Goal: Task Accomplishment & Management: Manage account settings

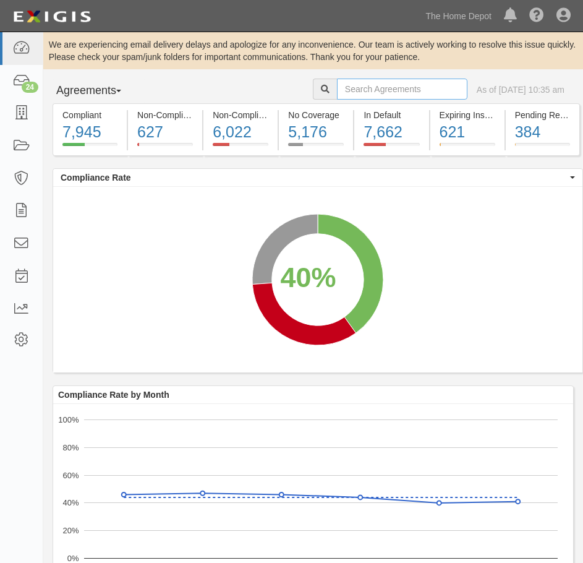
click at [377, 80] on input "text" at bounding box center [402, 89] width 130 height 21
type input "wallquest"
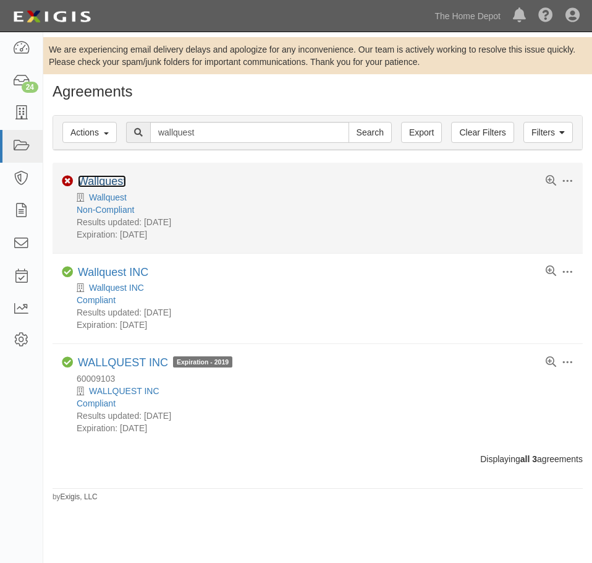
click at [116, 180] on link "Wallquest" at bounding box center [102, 181] width 48 height 12
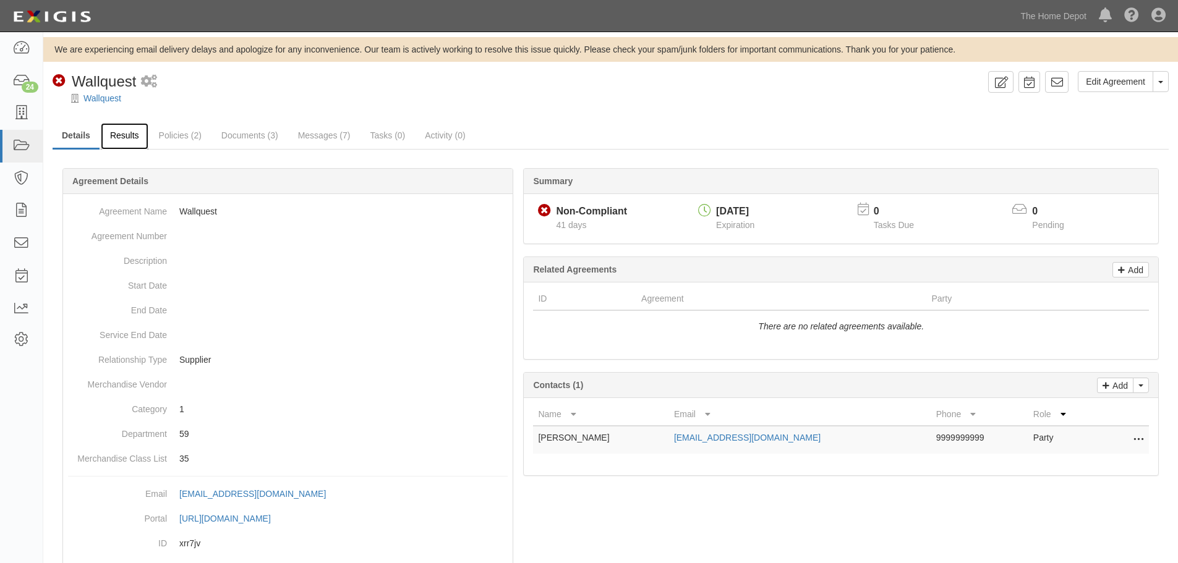
click at [126, 135] on link "Results" at bounding box center [125, 136] width 48 height 27
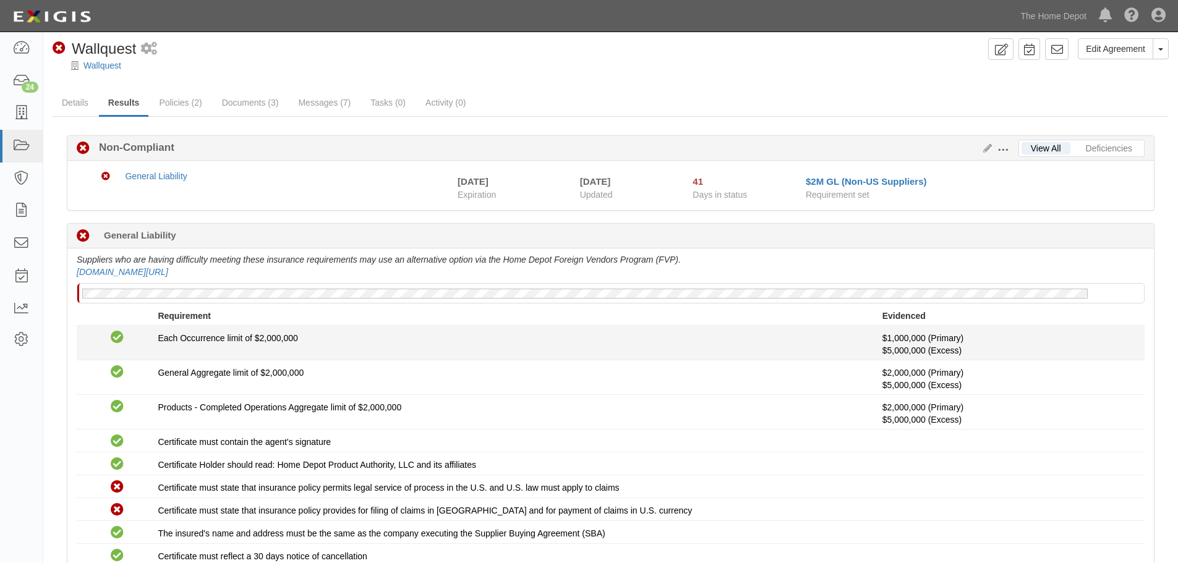
scroll to position [62, 0]
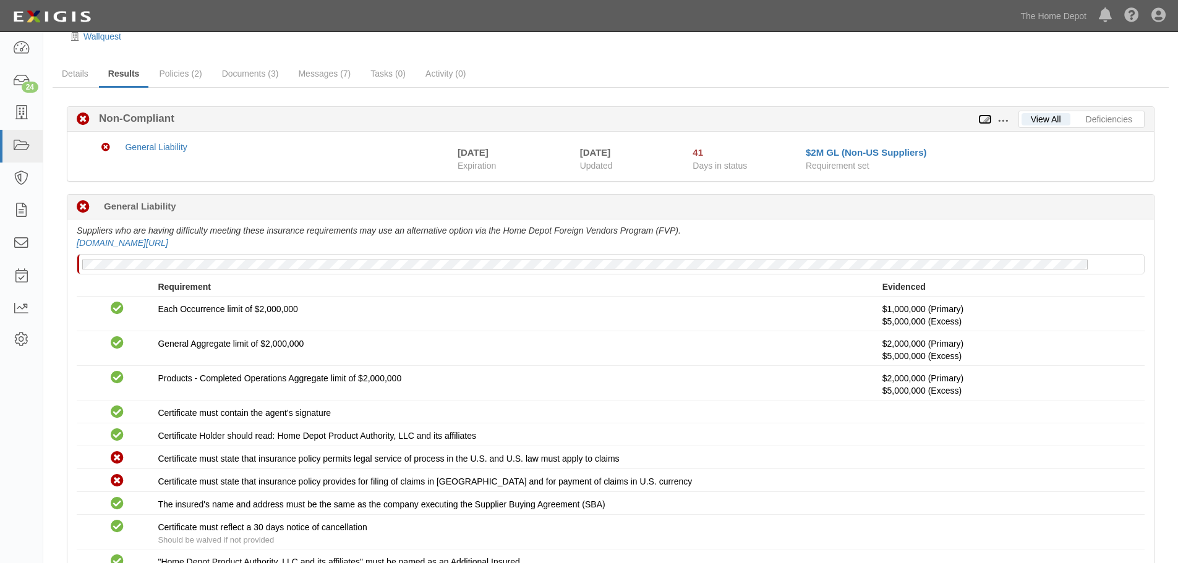
click at [983, 117] on icon at bounding box center [985, 120] width 14 height 9
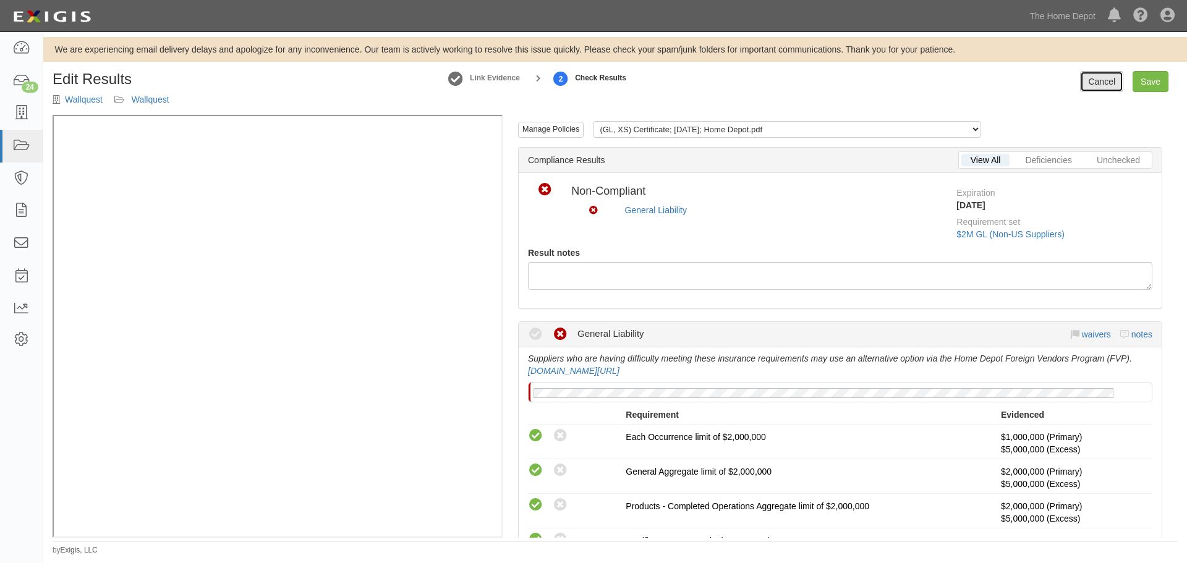
click at [1093, 86] on link "Cancel" at bounding box center [1101, 81] width 43 height 21
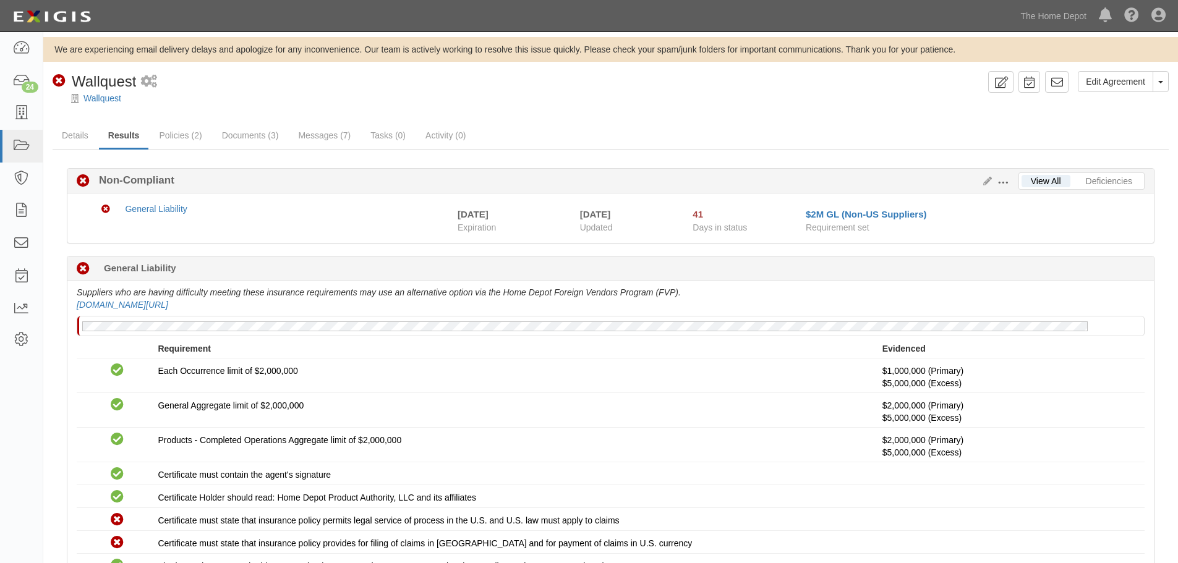
click at [1007, 182] on span at bounding box center [1002, 182] width 11 height 11
click at [1031, 174] on link "Edit Requirements" at bounding box center [1060, 180] width 98 height 22
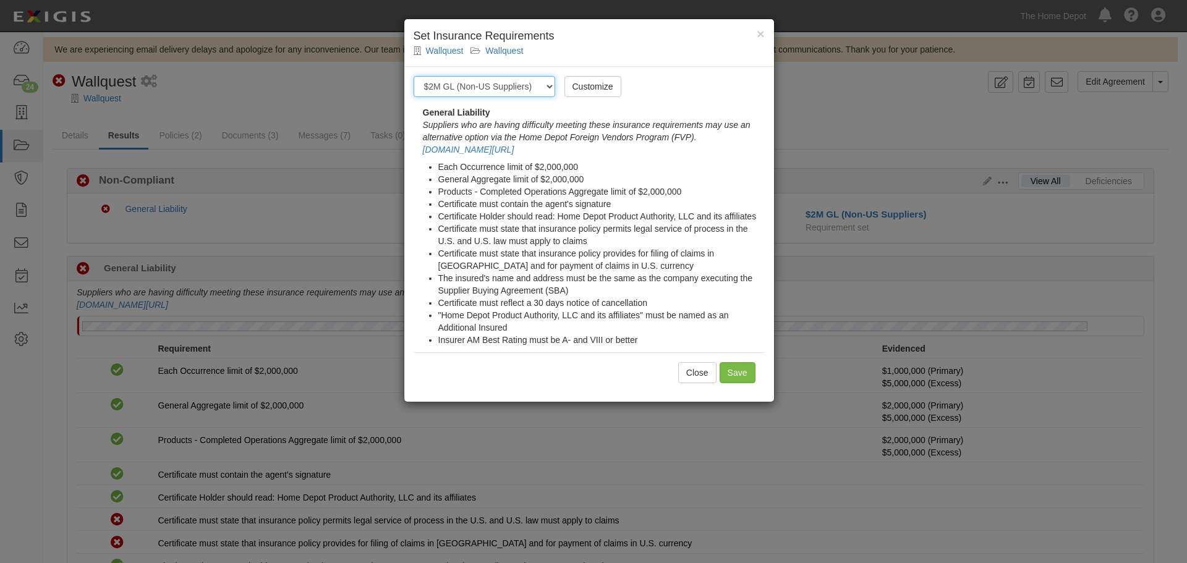
click at [536, 85] on select "-- Select requirement set -- $20M GL (Non-US Suppliers) $20M GL (US Suppliers) …" at bounding box center [485, 86] width 142 height 21
select select "3961"
click at [414, 76] on select "-- Select requirement set -- $20M GL (Non-US Suppliers) $20M GL (US Suppliers) …" at bounding box center [485, 86] width 142 height 21
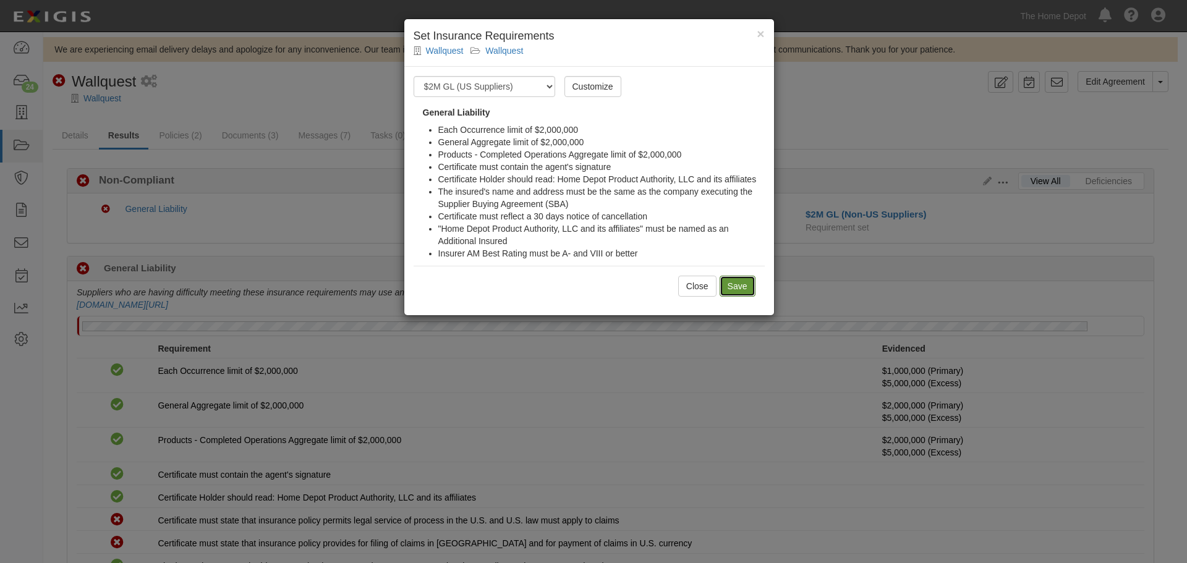
click at [744, 285] on input "Save" at bounding box center [738, 286] width 36 height 21
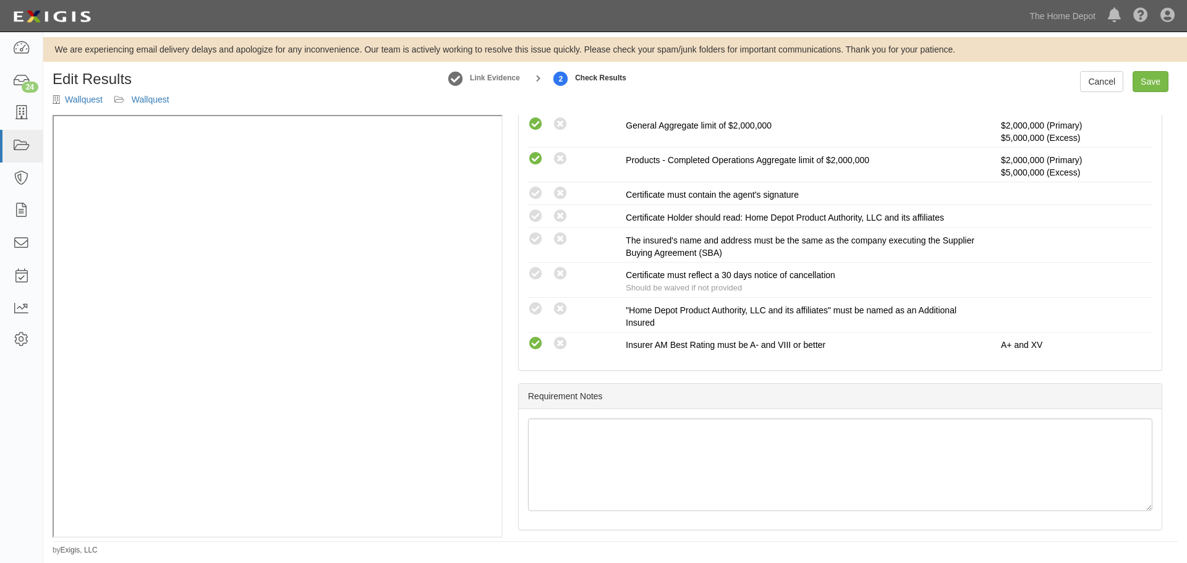
scroll to position [333, 0]
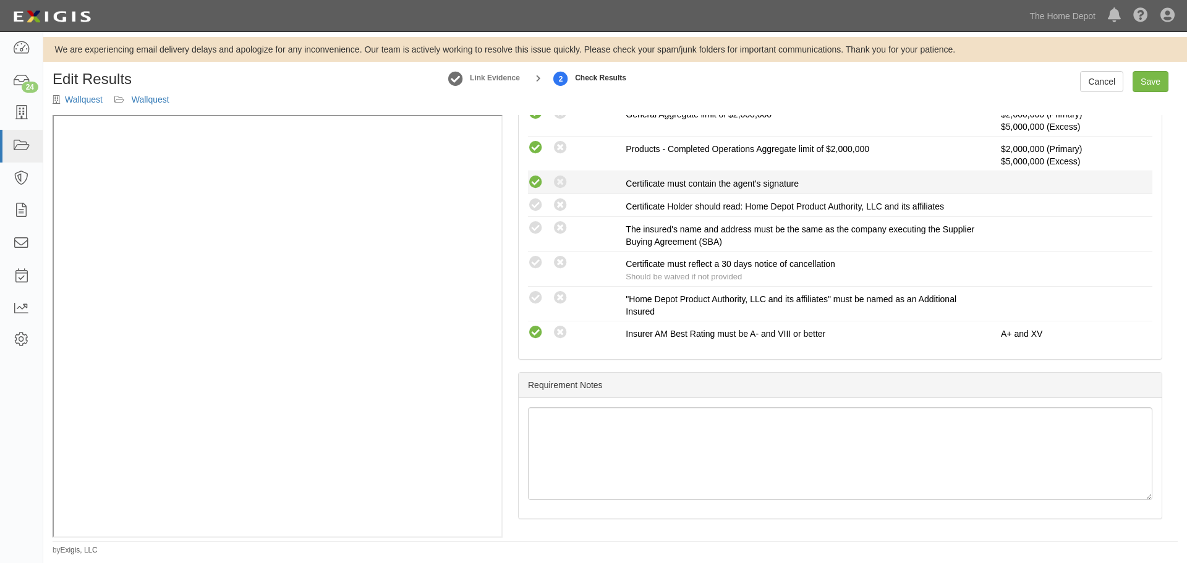
click at [532, 181] on icon at bounding box center [535, 182] width 15 height 15
radio input "true"
click at [532, 204] on icon at bounding box center [535, 205] width 15 height 15
radio input "true"
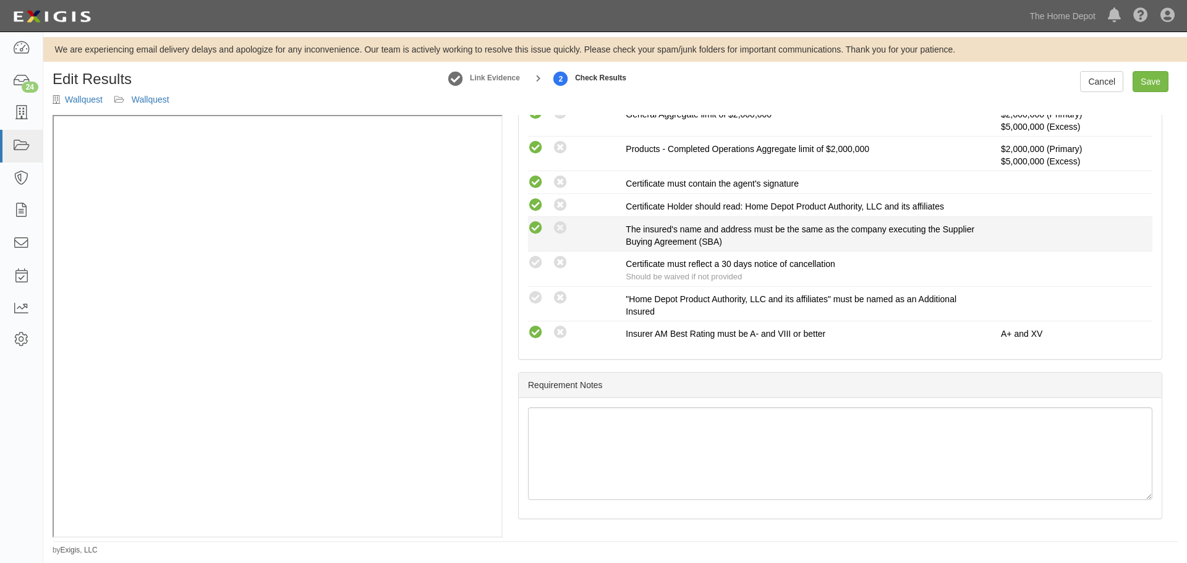
click at [539, 229] on icon at bounding box center [535, 228] width 15 height 15
radio input "true"
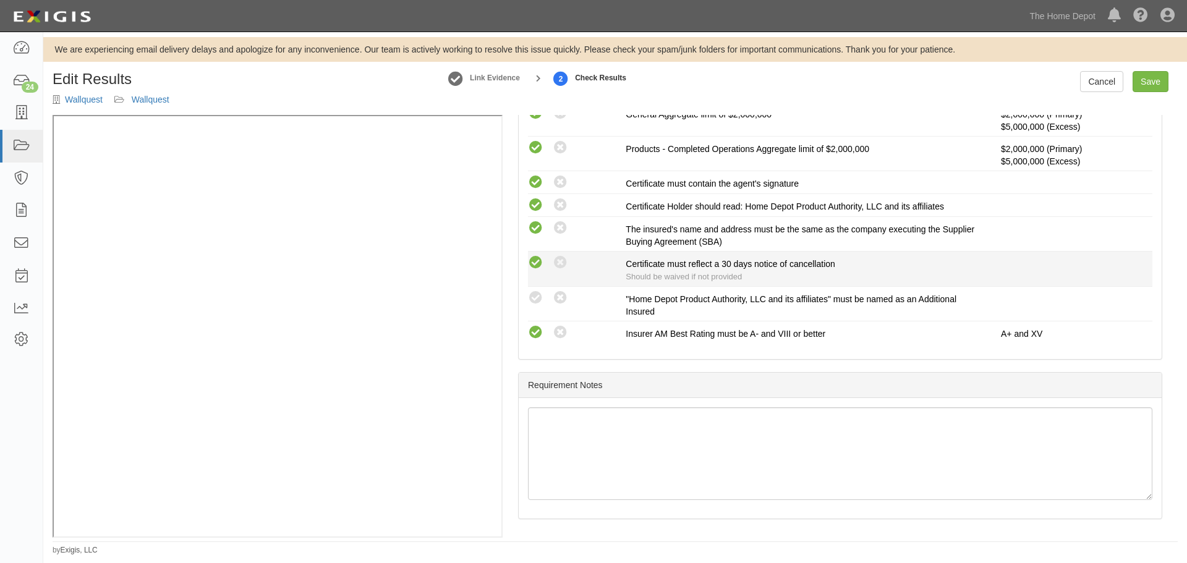
click at [536, 262] on icon at bounding box center [535, 262] width 15 height 15
radio input "true"
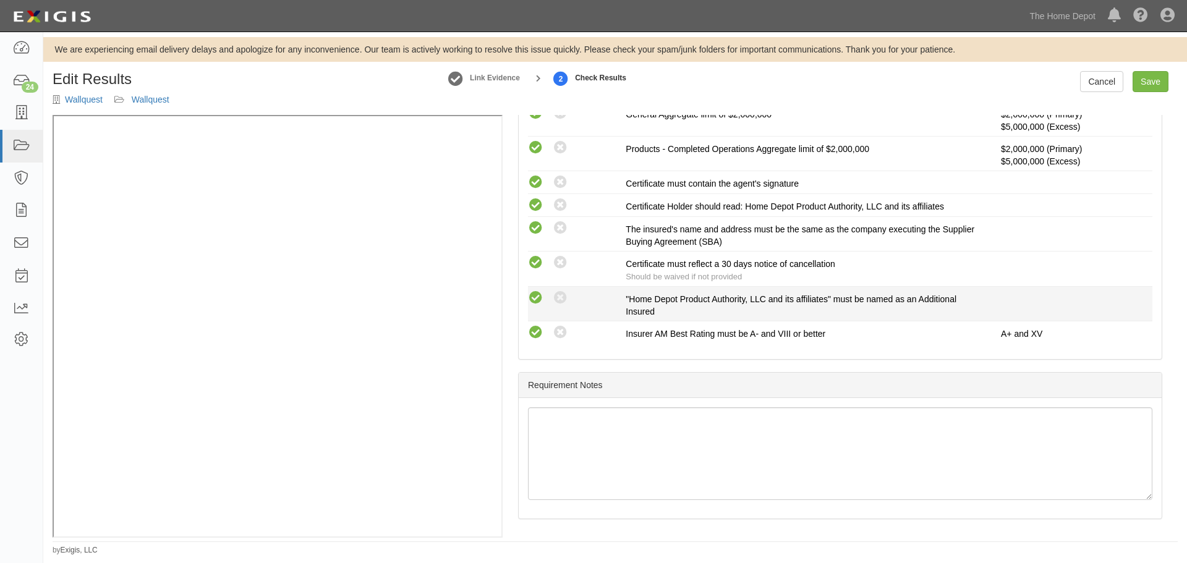
click at [537, 302] on icon at bounding box center [535, 298] width 15 height 15
radio input "true"
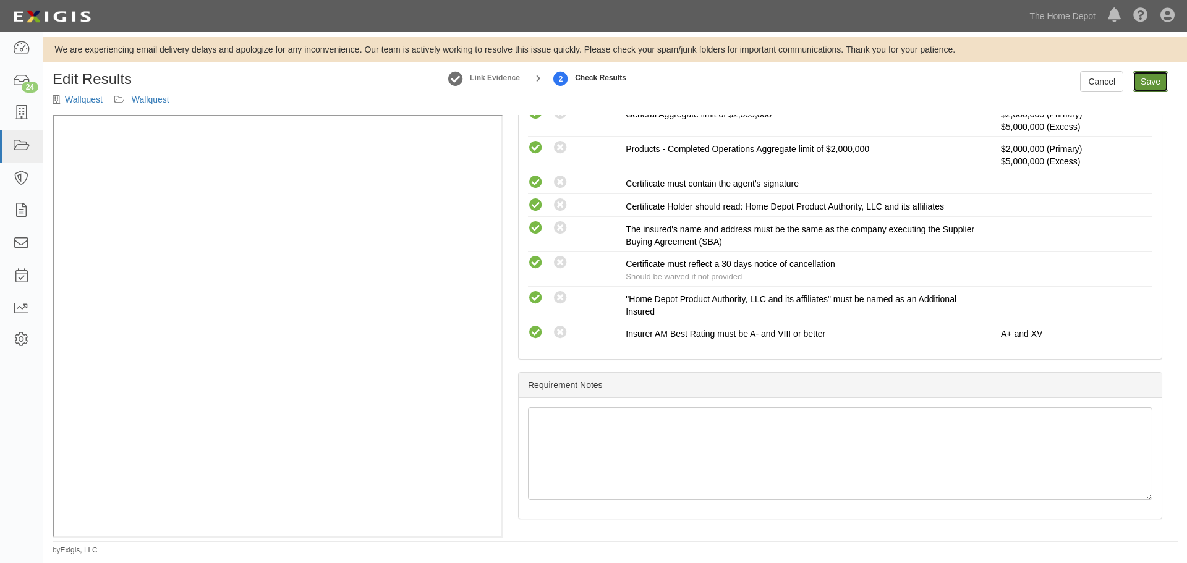
click at [1159, 82] on link "Save" at bounding box center [1151, 81] width 36 height 21
radio input "true"
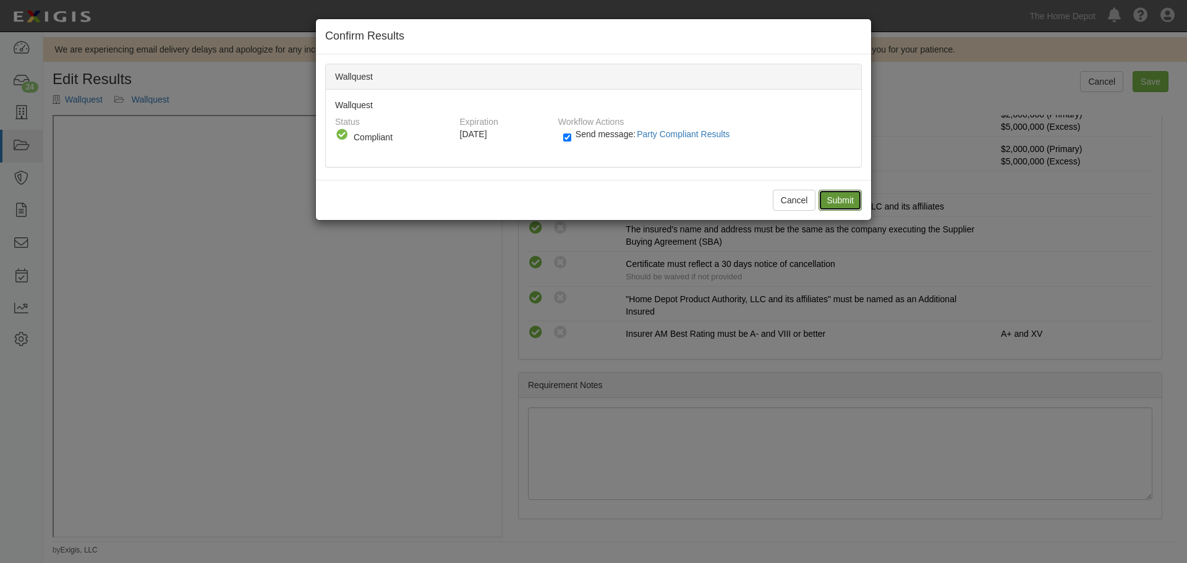
click at [845, 202] on input "Submit" at bounding box center [840, 200] width 43 height 21
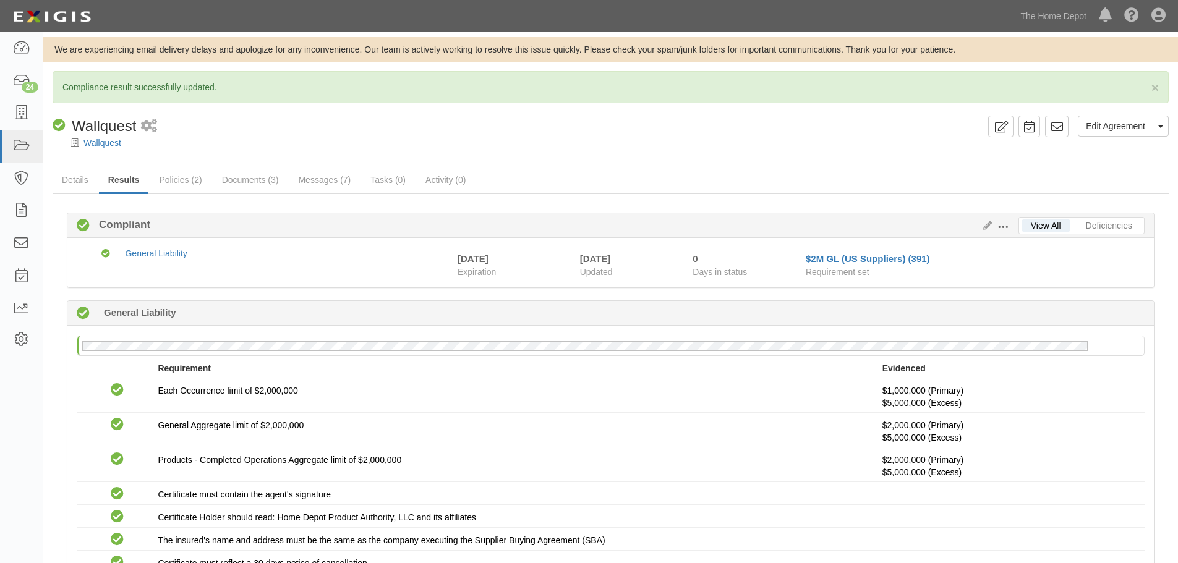
scroll to position [157, 0]
